Goal: Information Seeking & Learning: Understand process/instructions

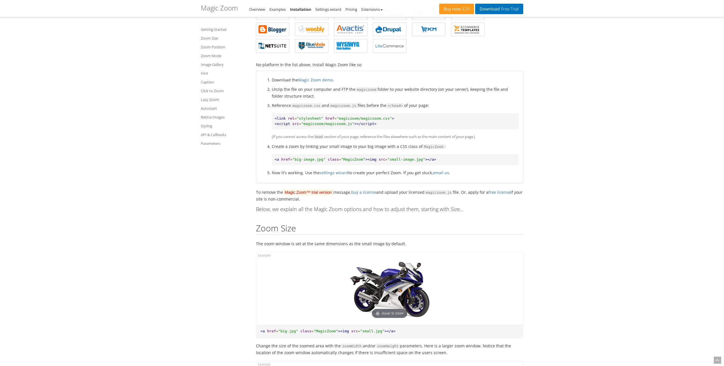
scroll to position [149, 0]
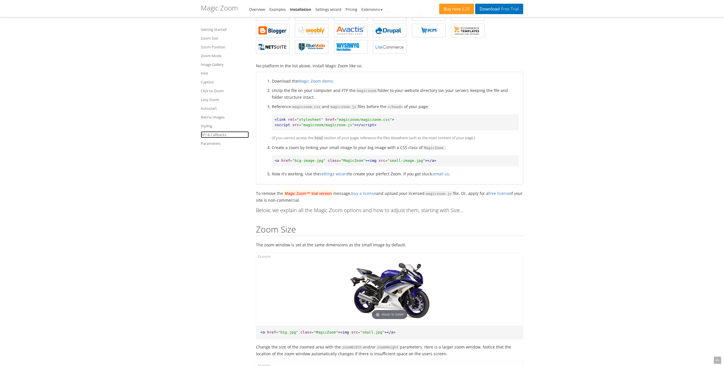
click at [211, 133] on link "API & Callbacks" at bounding box center [225, 134] width 48 height 7
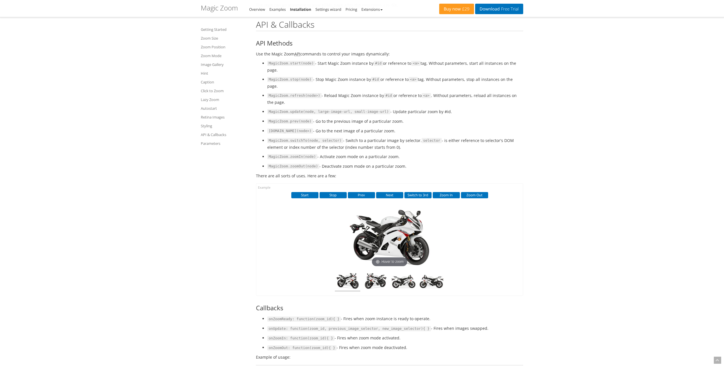
click at [295, 159] on code "MagicZoom.zoomIn(node)" at bounding box center [292, 156] width 50 height 5
click at [296, 143] on code "MagicZoom.switchTo(node, selector)" at bounding box center [305, 140] width 76 height 5
drag, startPoint x: 304, startPoint y: 146, endPoint x: 282, endPoint y: 146, distance: 22.1
click at [282, 143] on code "MagicZoom.switchTo(node, selector)" at bounding box center [305, 140] width 76 height 5
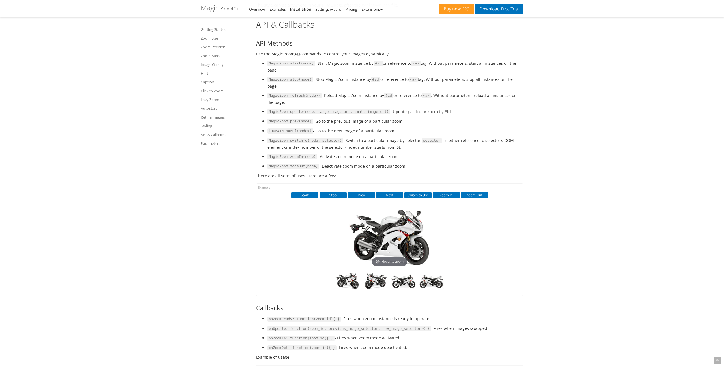
click at [271, 143] on code "MagicZoom.switchTo(node, selector)" at bounding box center [305, 140] width 76 height 5
click at [222, 135] on link "API & Callbacks" at bounding box center [225, 134] width 48 height 7
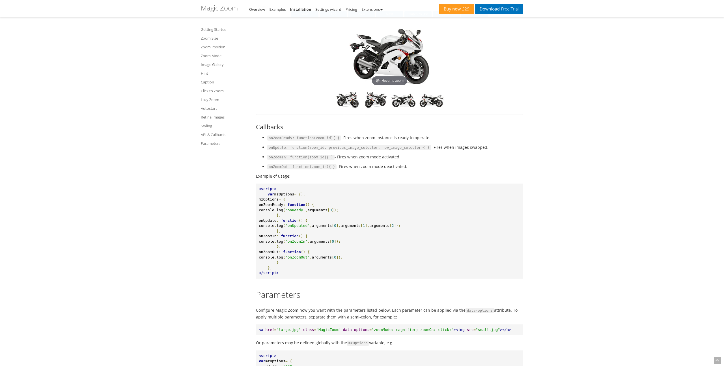
scroll to position [3977, 0]
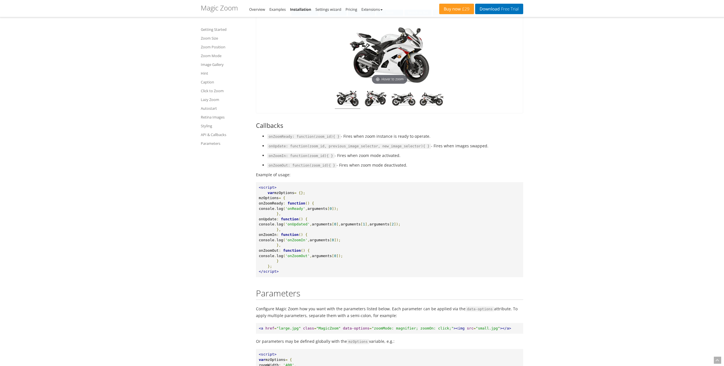
click at [274, 139] on code "onZoomReady: function(zoom_id){ }" at bounding box center [304, 136] width 74 height 5
click at [272, 149] on code "onUpdate: function(zoom_id, previous_image_selector, new_image_selector){ }" at bounding box center [349, 146] width 164 height 5
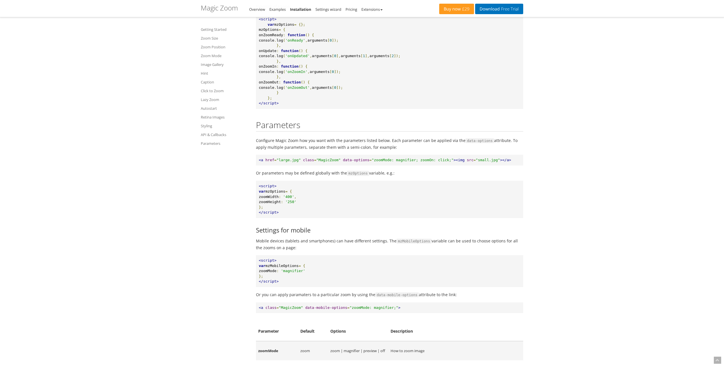
scroll to position [4147, 0]
click at [276, 51] on span "onUpdate" at bounding box center [268, 49] width 18 height 4
click at [285, 25] on span "mzOptions" at bounding box center [284, 23] width 20 height 4
copy span "mzOptions"
